Goal: Check status: Check status

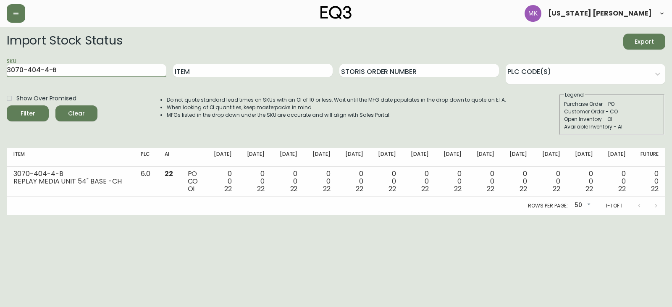
click at [0, 65] on html "[US_STATE] [PERSON_NAME] Import Stock Status Export SKU 3070-404-4-B Item Stori…" at bounding box center [336, 107] width 672 height 215
click at [7, 105] on button "Filter" at bounding box center [28, 113] width 42 height 16
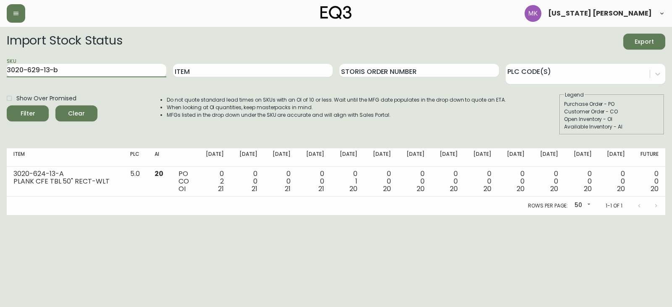
click at [7, 105] on button "Filter" at bounding box center [28, 113] width 42 height 16
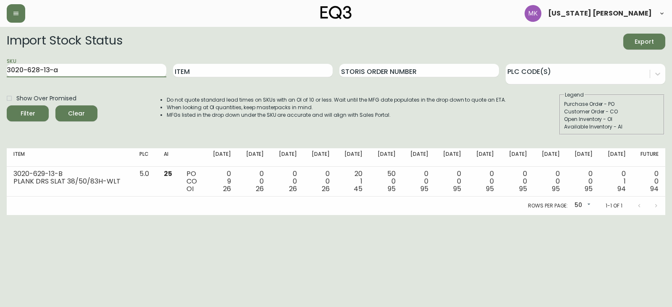
click at [7, 105] on button "Filter" at bounding box center [28, 113] width 42 height 16
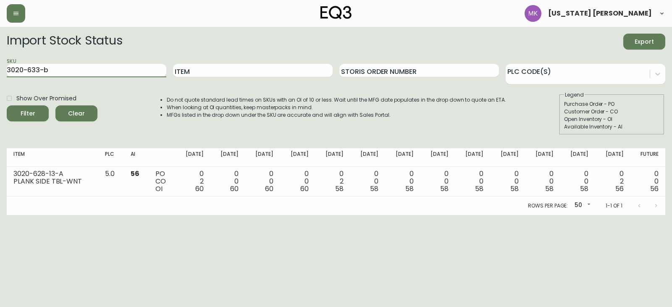
click at [7, 105] on button "Filter" at bounding box center [28, 113] width 42 height 16
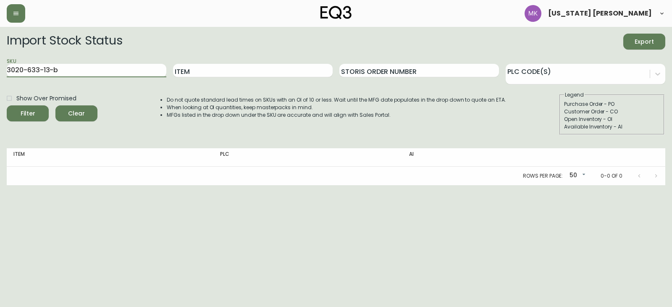
type input "3020-633-13-b"
click at [7, 105] on button "Filter" at bounding box center [28, 113] width 42 height 16
